Goal: Transaction & Acquisition: Purchase product/service

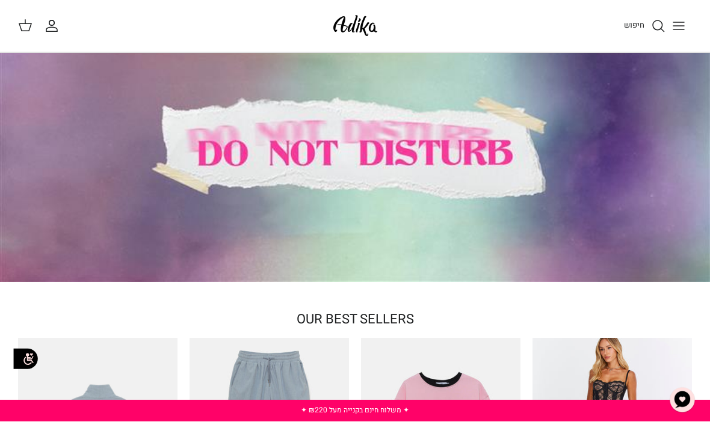
scroll to position [27, 0]
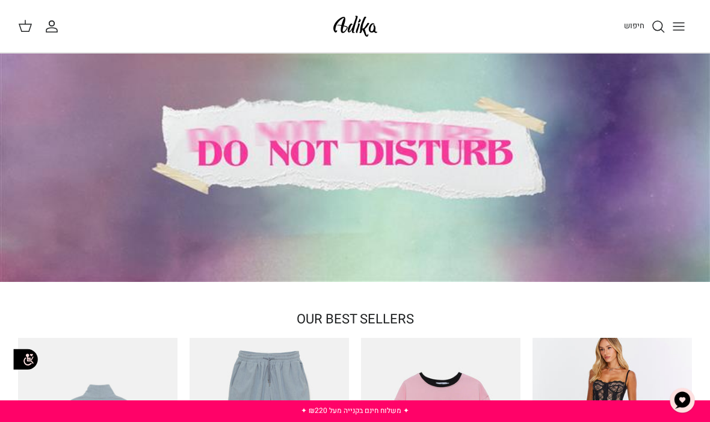
click at [46, 22] on icon "החשבון שלי" at bounding box center [51, 26] width 14 height 14
click at [655, 20] on icon "חיפוש" at bounding box center [658, 26] width 14 height 14
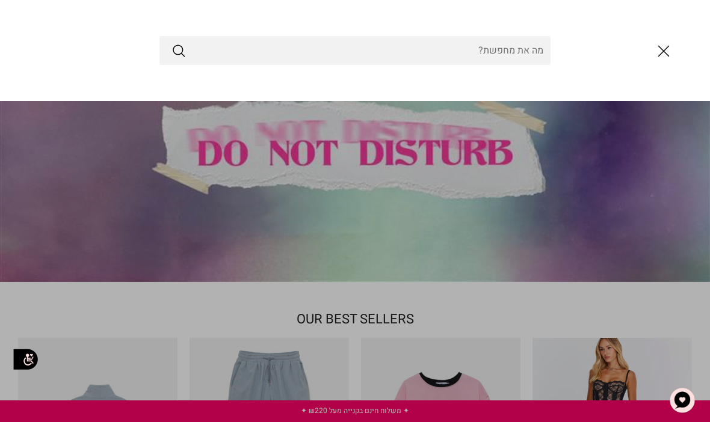
click at [657, 48] on icon "סגור" at bounding box center [663, 51] width 20 height 20
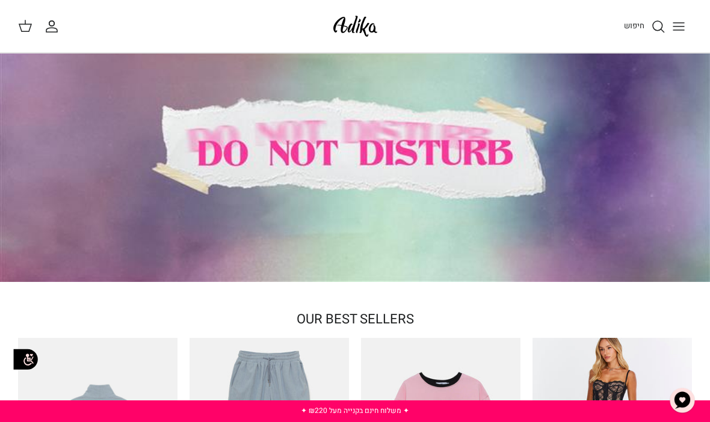
click at [685, 17] on button "Toggle menu" at bounding box center [678, 26] width 26 height 26
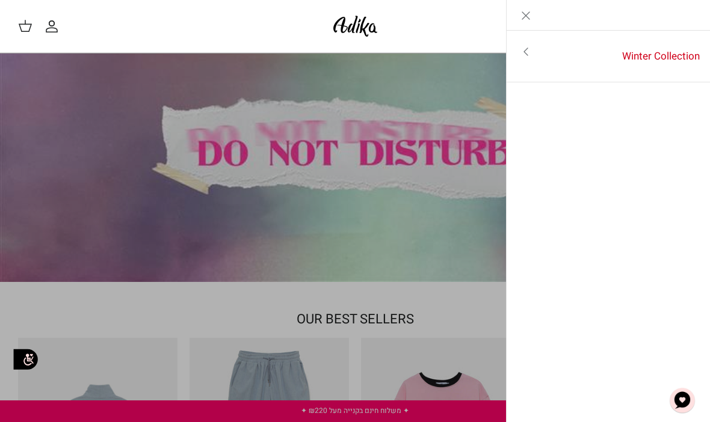
click at [520, 47] on icon "Toggle menu" at bounding box center [525, 51] width 14 height 14
click at [660, 46] on link "לכל הפריטים" at bounding box center [608, 52] width 192 height 30
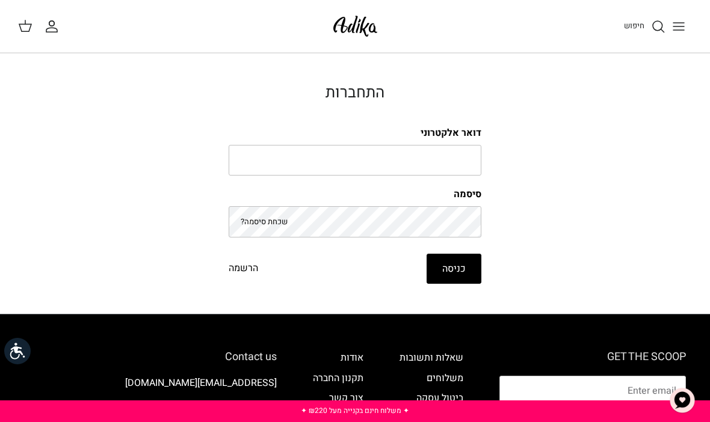
click at [24, 26] on icon at bounding box center [25, 26] width 14 height 14
